Goal: Find specific page/section: Find specific page/section

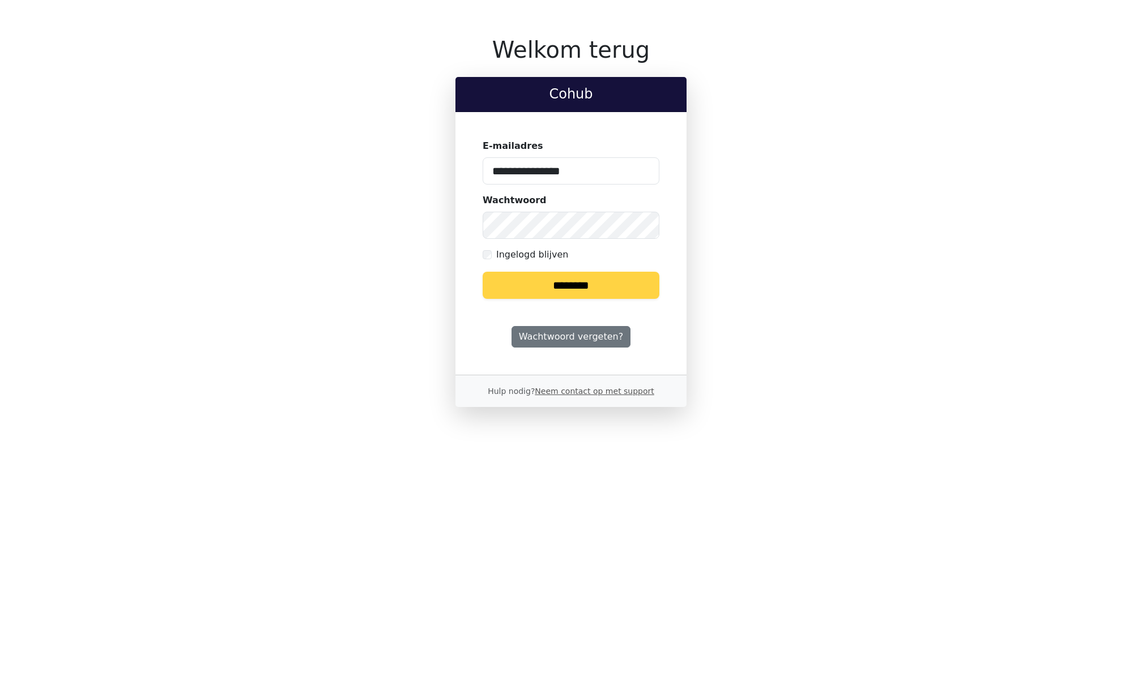
click at [513, 284] on input "********" at bounding box center [571, 285] width 177 height 27
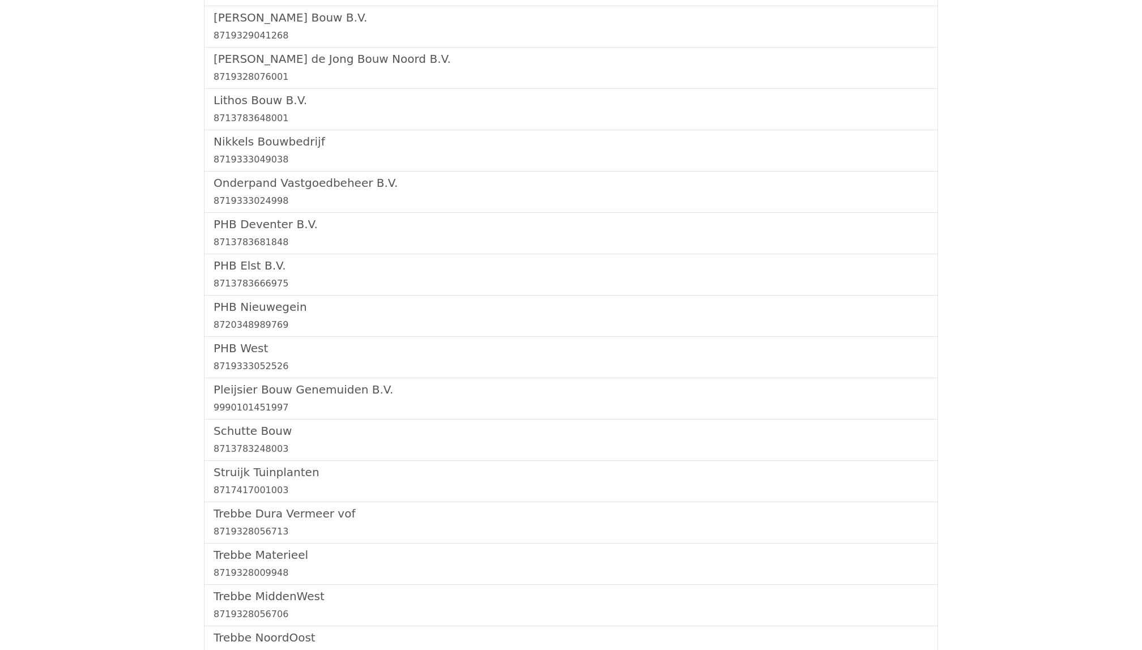
scroll to position [1044, 0]
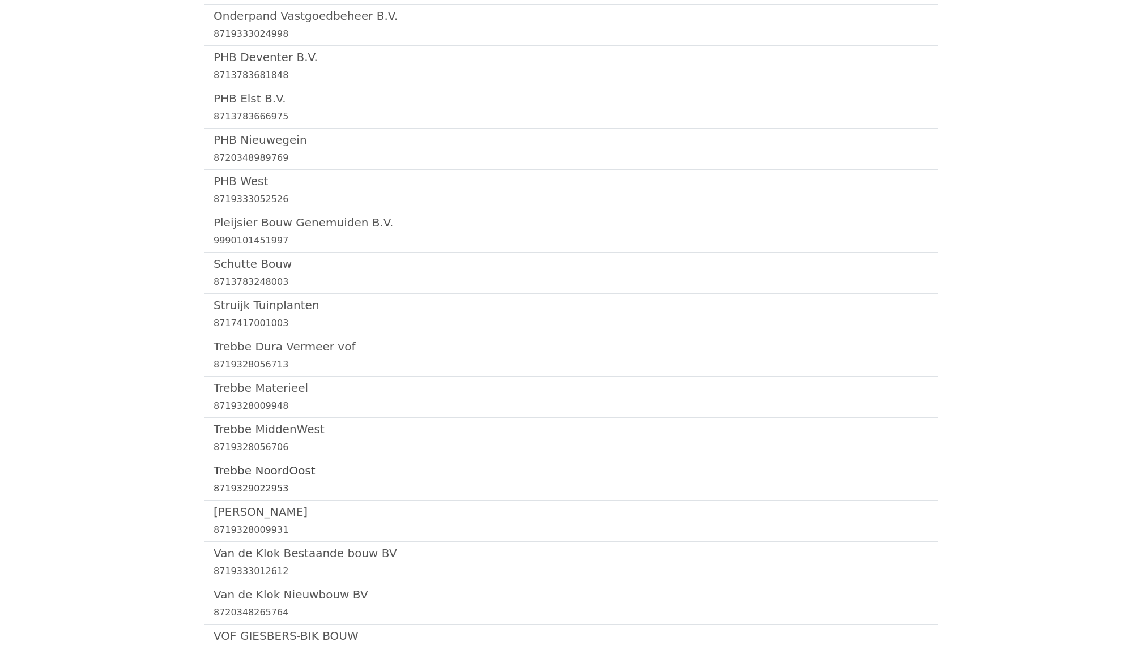
click at [270, 483] on link "[GEOGRAPHIC_DATA] 8719329022953" at bounding box center [571, 480] width 715 height 32
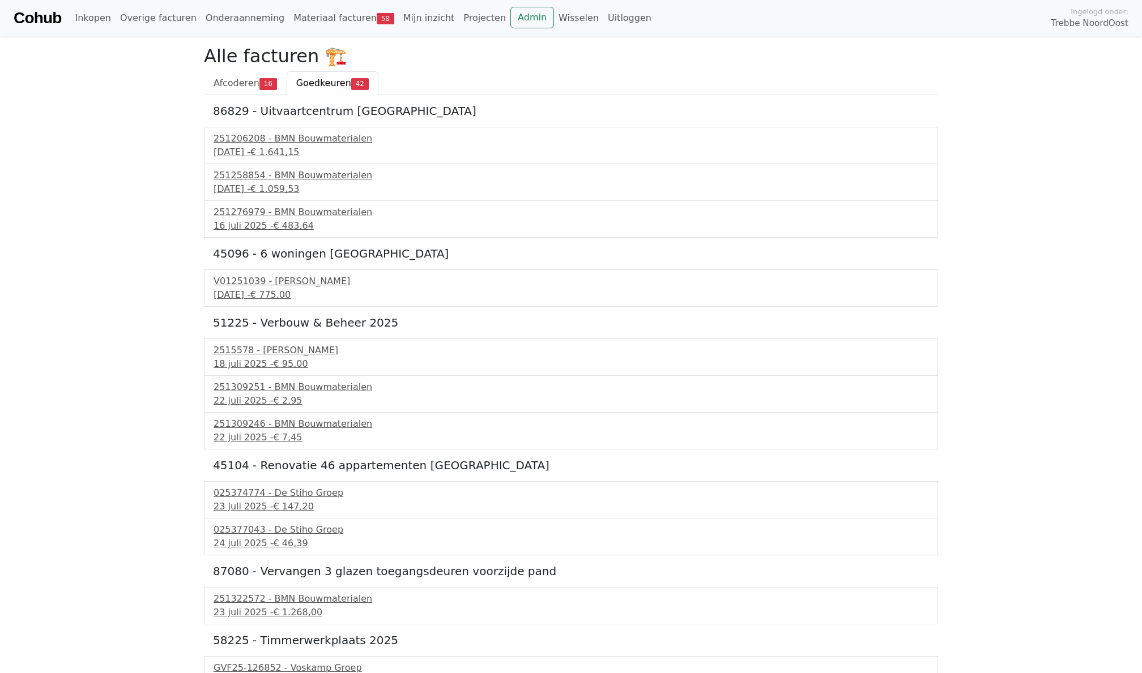
click at [221, 33] on div "Cohub Inkopen Overige facturen Onderaanneming Materiaal facturen 58 Mijn inzich…" at bounding box center [571, 18] width 1142 height 36
click at [224, 7] on link "Onderaanneming" at bounding box center [245, 18] width 88 height 23
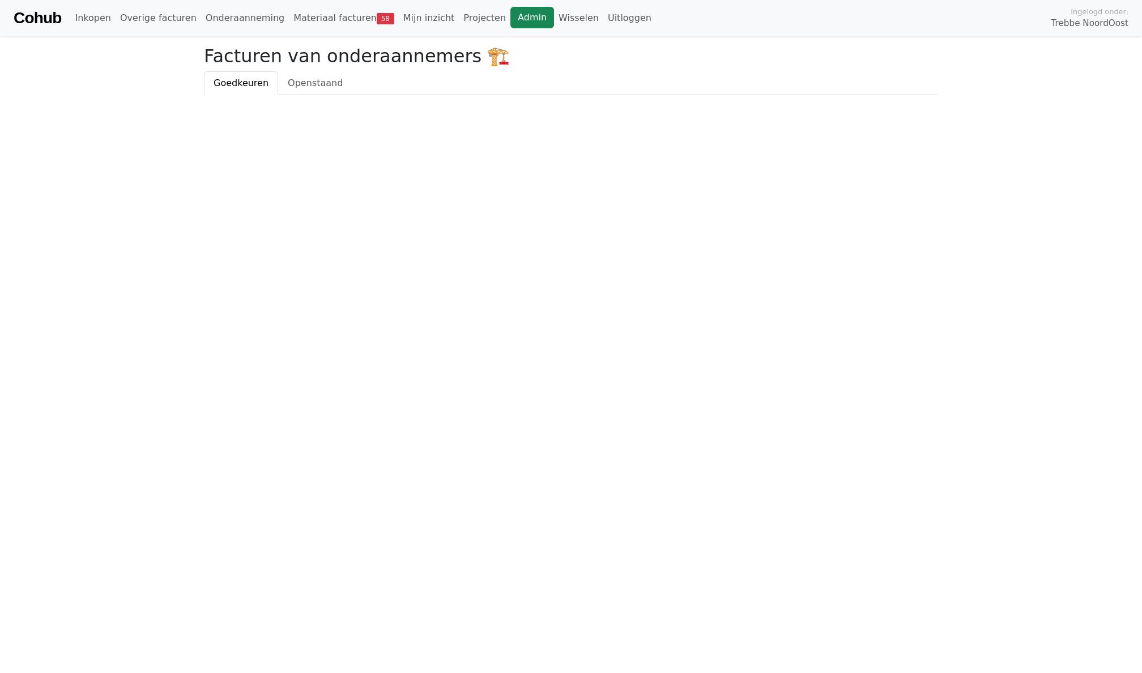
click at [510, 19] on link "Admin" at bounding box center [532, 18] width 44 height 22
